Goal: Transaction & Acquisition: Purchase product/service

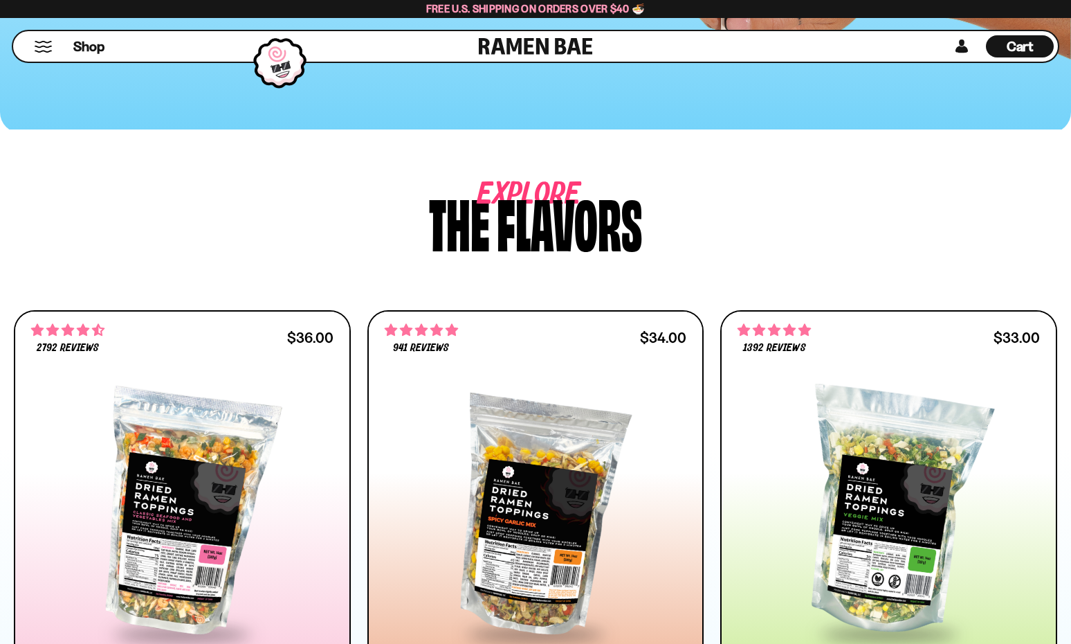
scroll to position [392, 0]
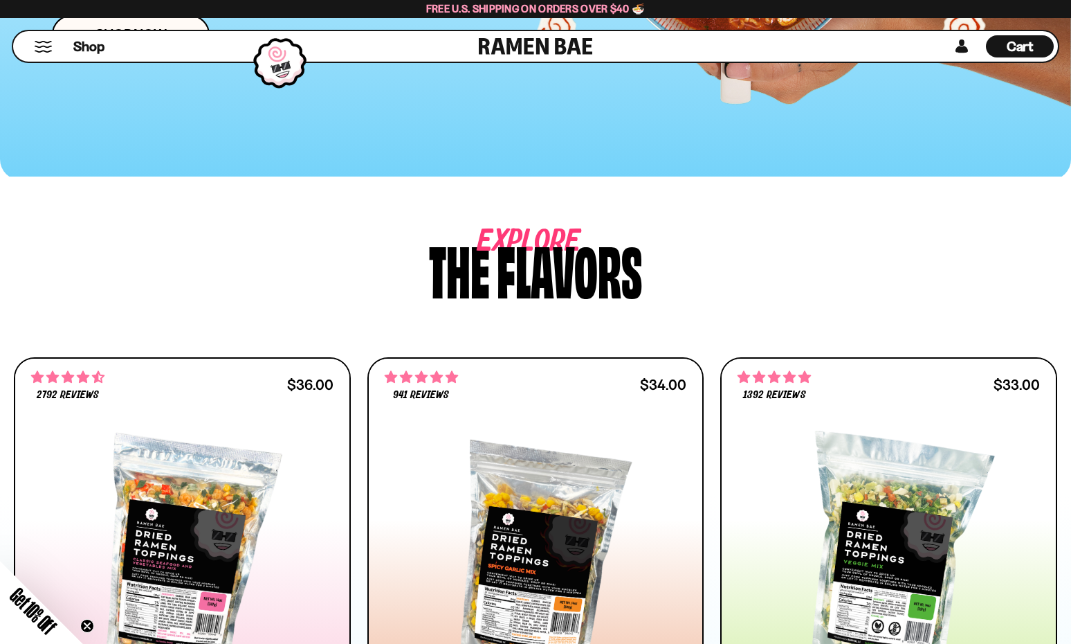
click at [40, 51] on button "Mobile Menu Trigger" at bounding box center [43, 47] width 19 height 12
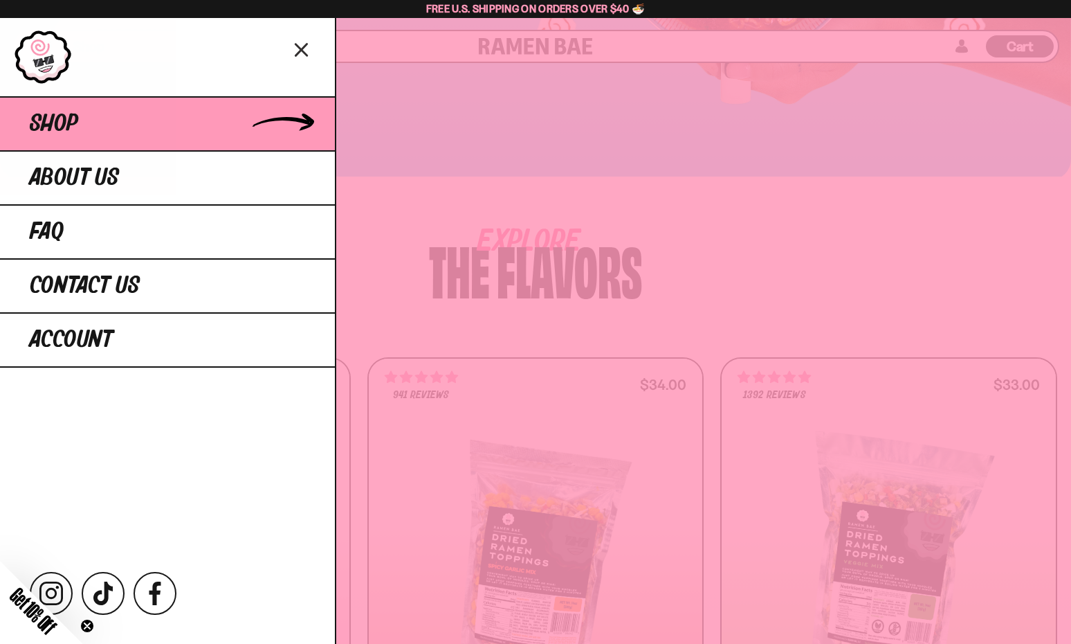
click at [90, 127] on link "Shop" at bounding box center [167, 123] width 335 height 54
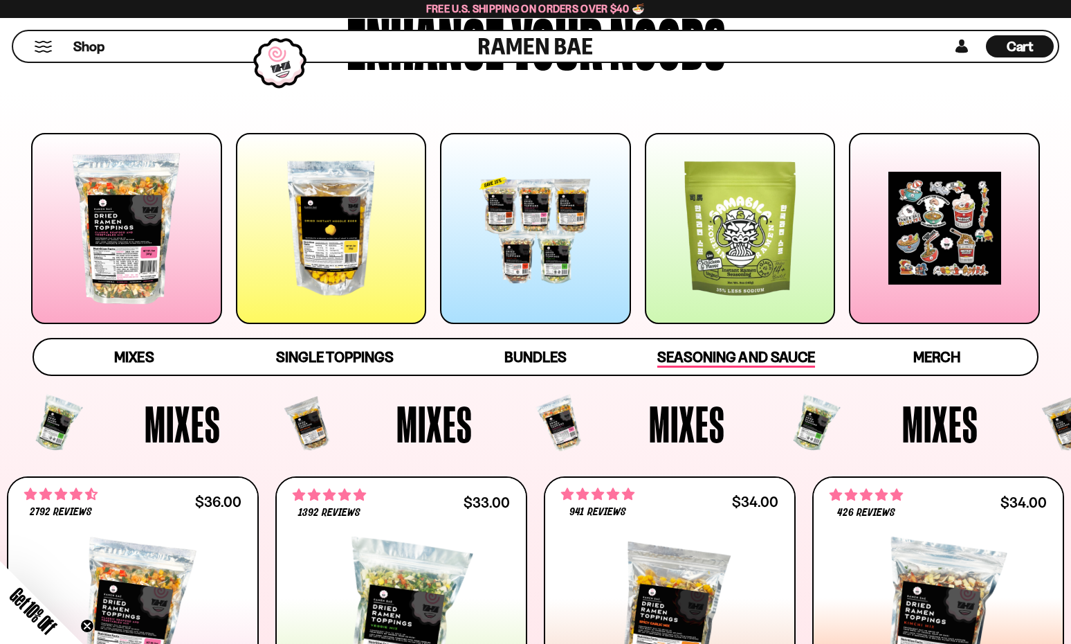
scroll to position [174, 0]
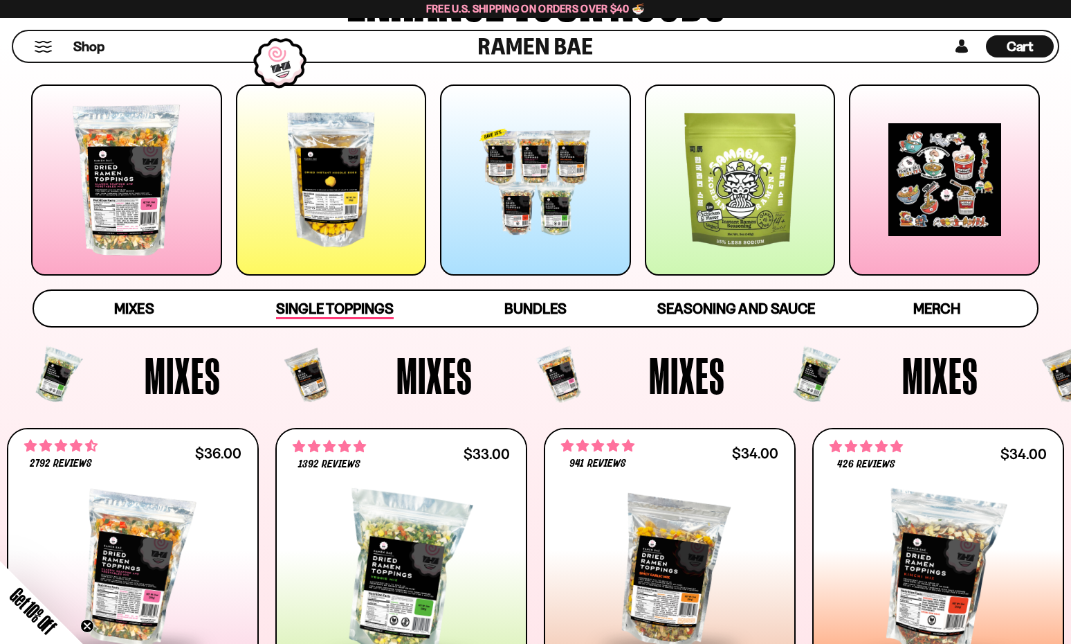
click at [356, 308] on span "Single Toppings" at bounding box center [334, 309] width 117 height 19
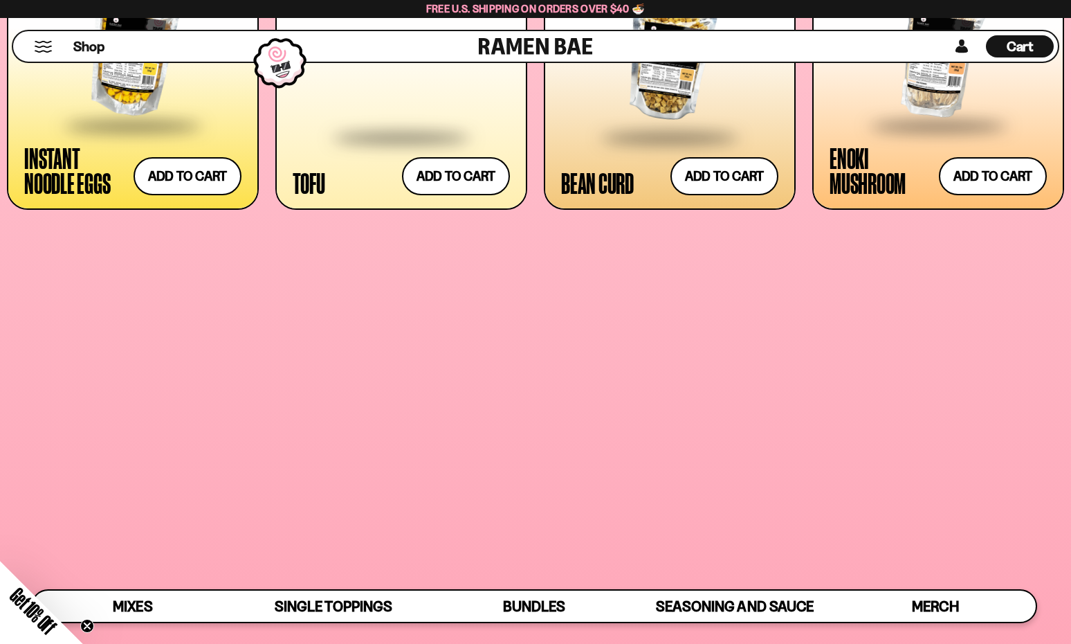
scroll to position [1892, 0]
